Goal: Use online tool/utility: Utilize a website feature to perform a specific function

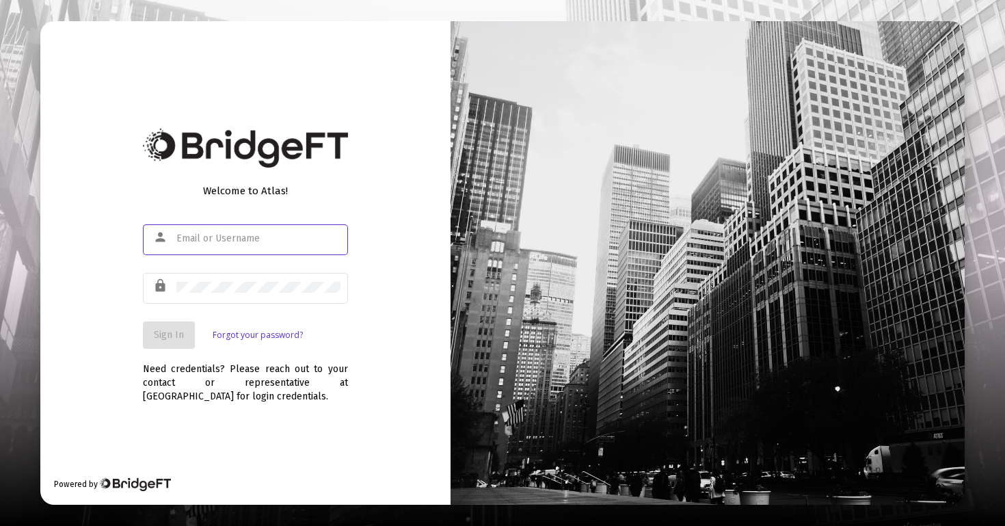
click at [313, 236] on input "text" at bounding box center [258, 238] width 164 height 11
type input "[PERSON_NAME][EMAIL_ADDRESS][DOMAIN_NAME]"
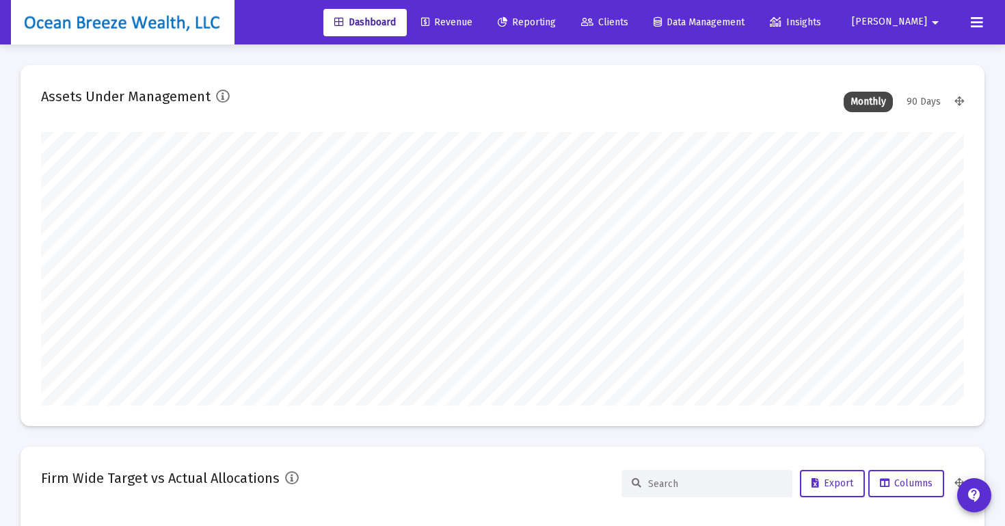
scroll to position [273, 923]
type input "[DATE]"
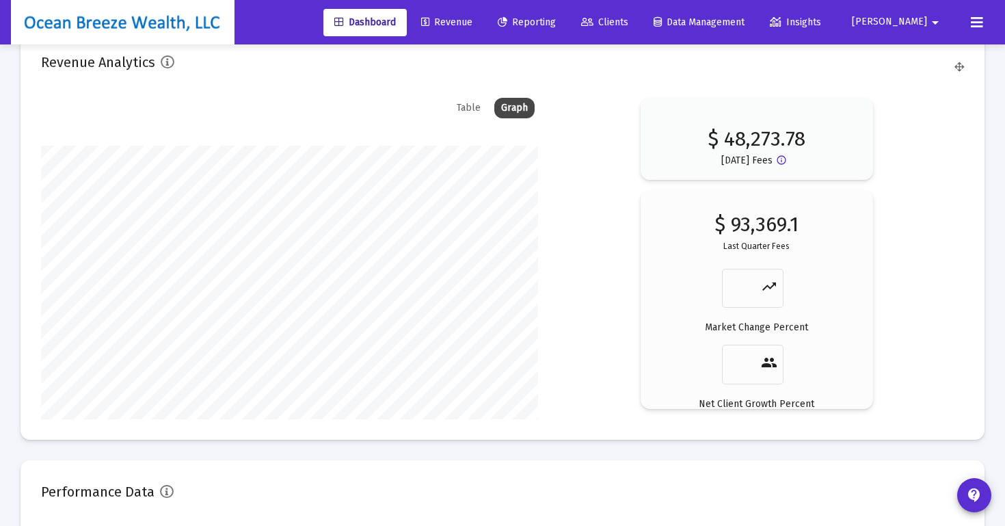
scroll to position [2161, 0]
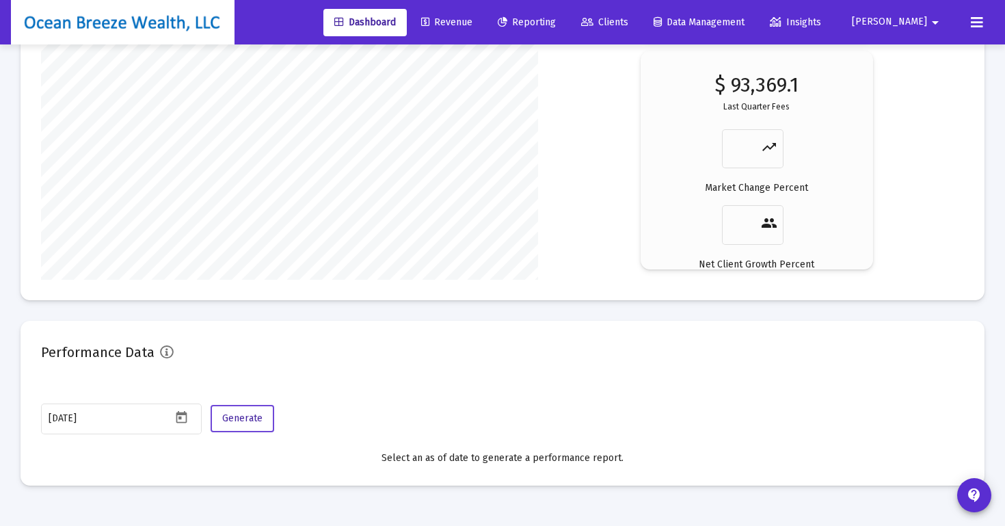
click at [239, 417] on span "Generate" at bounding box center [242, 418] width 40 height 12
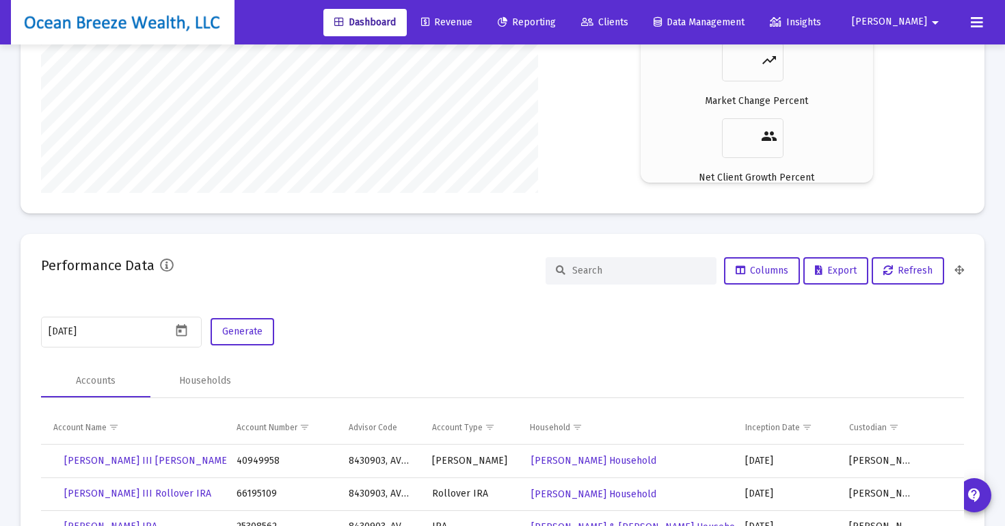
scroll to position [2398, 0]
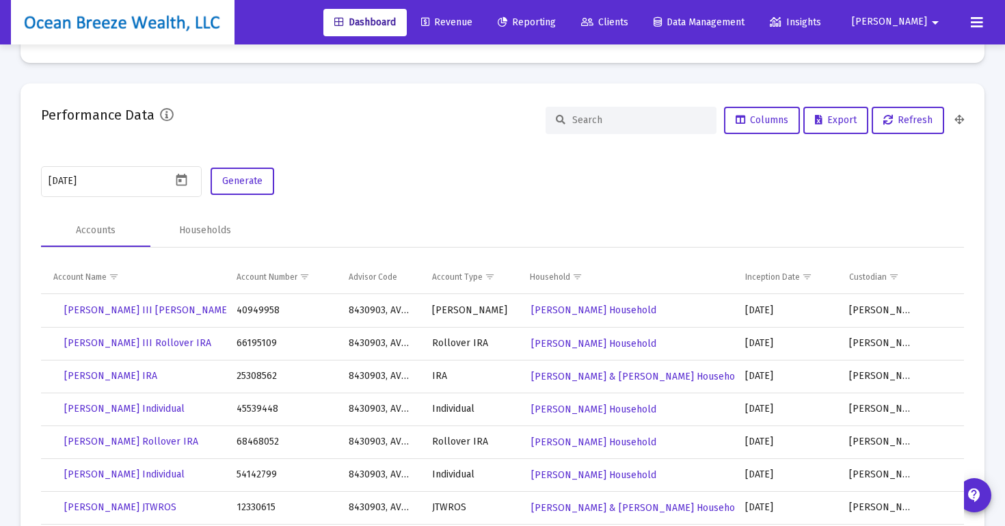
click at [715, 176] on div "[DATE] Generate" at bounding box center [502, 182] width 923 height 36
click at [836, 121] on span "Export" at bounding box center [836, 120] width 42 height 12
